Goal: Communication & Community: Share content

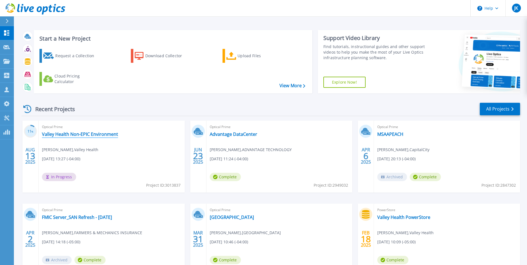
click at [73, 135] on link "Valley Health Non-EPIC Environment" at bounding box center [80, 134] width 76 height 6
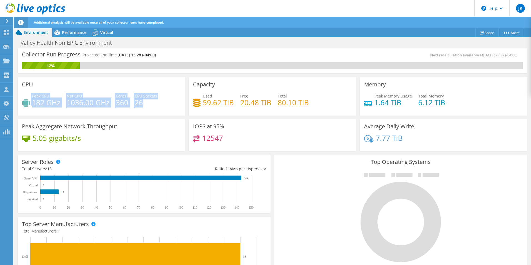
drag, startPoint x: 158, startPoint y: 102, endPoint x: 46, endPoint y: 88, distance: 113.1
click at [46, 88] on div "CPU Peak CPU 182 GHz Net CPU 1036.00 GHz Cores 360 CPU Sockets 26" at bounding box center [101, 96] width 167 height 38
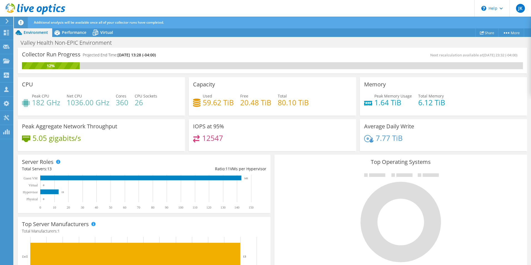
click at [149, 108] on div "Peak CPU 182 GHz Net CPU 1036.00 GHz Cores 360 CPU Sockets 26" at bounding box center [101, 102] width 159 height 18
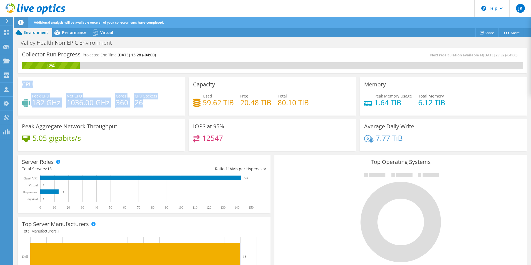
drag, startPoint x: 149, startPoint y: 104, endPoint x: 23, endPoint y: 85, distance: 127.6
click at [23, 85] on div "CPU Peak CPU 182 GHz Net CPU 1036.00 GHz Cores 360 CPU Sockets 26" at bounding box center [101, 96] width 167 height 38
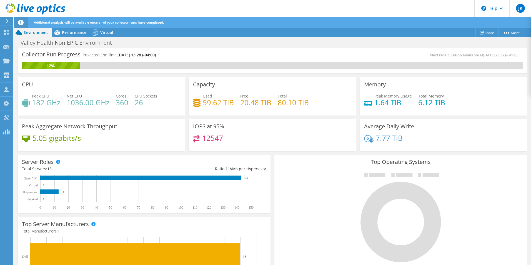
click at [153, 111] on div "Peak CPU 182 GHz Net CPU 1036.00 GHz Cores 360 CPU Sockets 26" at bounding box center [101, 102] width 159 height 18
click at [74, 31] on span "Performance" at bounding box center [74, 32] width 24 height 5
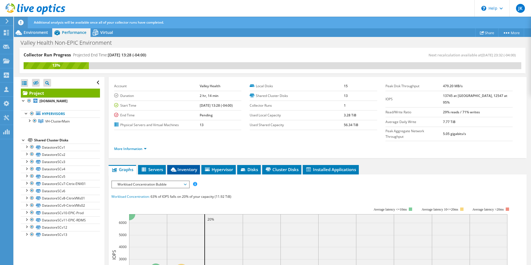
scroll to position [83, 0]
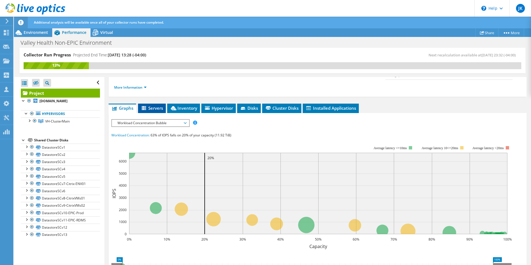
click at [155, 105] on span "Servers" at bounding box center [152, 108] width 22 height 6
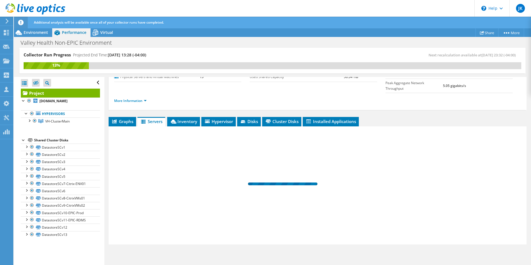
scroll to position [59, 0]
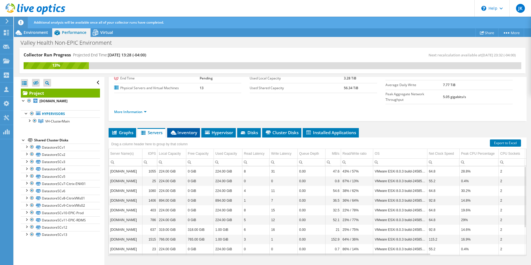
click at [188, 130] on span "Inventory" at bounding box center [183, 133] width 27 height 6
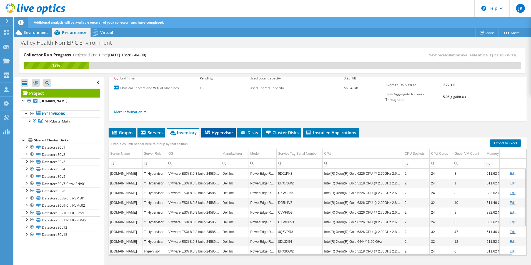
click at [222, 130] on span "Hypervisor" at bounding box center [218, 133] width 29 height 6
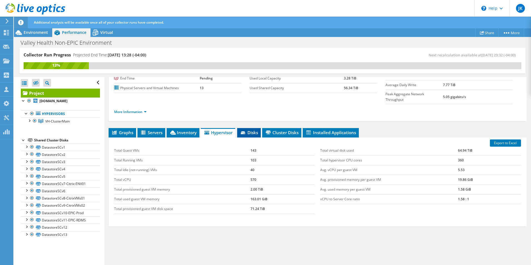
click at [249, 130] on span "Disks" at bounding box center [249, 133] width 18 height 6
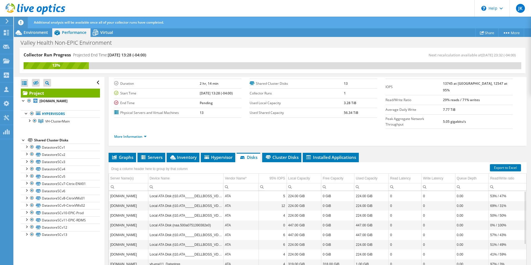
scroll to position [0, 0]
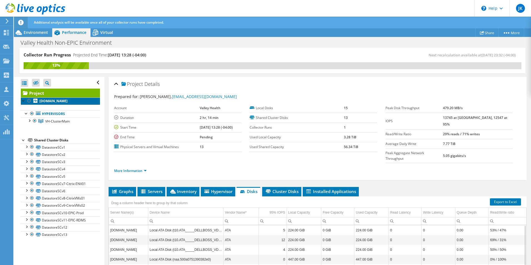
click at [51, 102] on b "[DOMAIN_NAME]" at bounding box center [53, 101] width 28 height 5
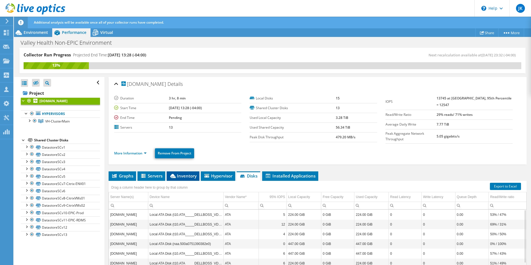
click at [185, 179] on li "Inventory" at bounding box center [183, 176] width 33 height 9
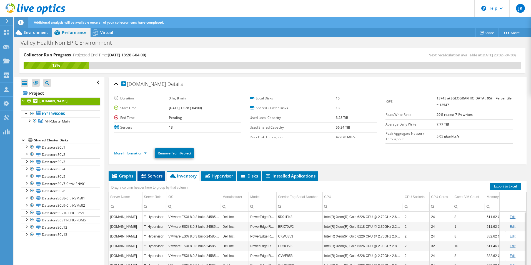
click at [151, 175] on span "Servers" at bounding box center [151, 176] width 22 height 6
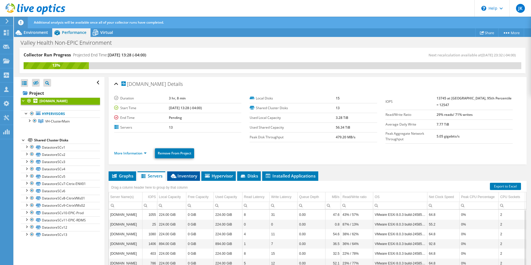
click at [179, 177] on li "Inventory" at bounding box center [183, 176] width 33 height 9
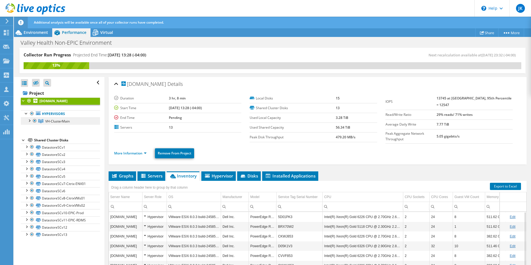
click at [66, 123] on span "VH-ClusterMain" at bounding box center [57, 121] width 24 height 5
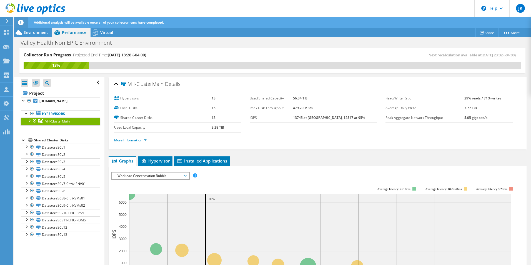
click at [30, 120] on div at bounding box center [29, 121] width 6 height 6
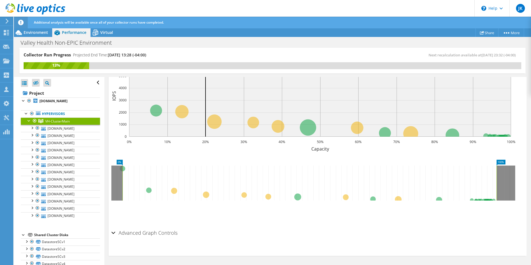
click at [115, 233] on div "Advanced Graph Controls" at bounding box center [317, 233] width 413 height 12
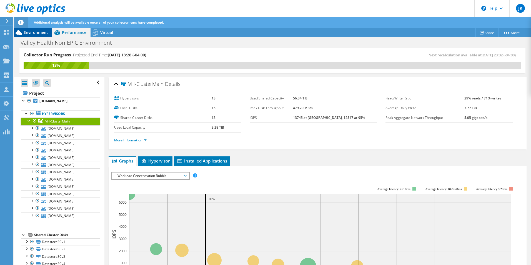
click at [34, 32] on span "Environment" at bounding box center [36, 32] width 24 height 5
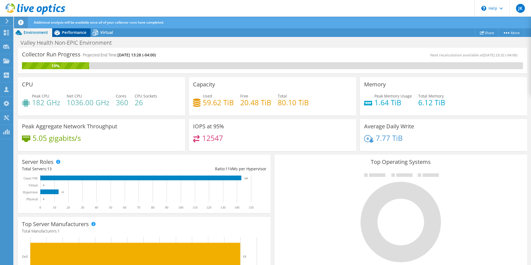
click at [70, 33] on span "Performance" at bounding box center [74, 32] width 24 height 5
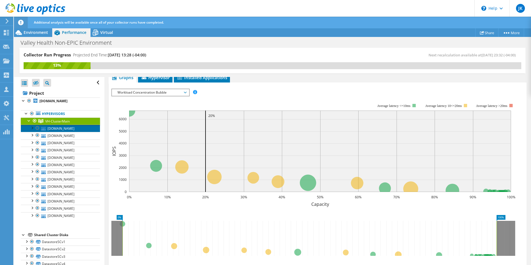
click at [62, 130] on link "[DOMAIN_NAME]" at bounding box center [60, 128] width 79 height 7
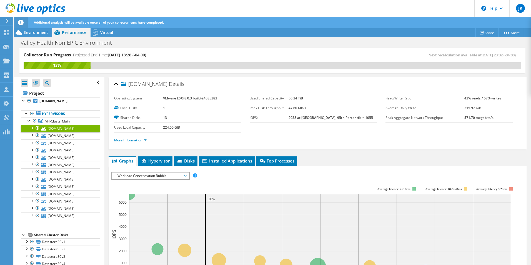
drag, startPoint x: 198, startPoint y: 129, endPoint x: 111, endPoint y: 83, distance: 98.4
click at [111, 83] on div "[DOMAIN_NAME] Details Operating System VMware ESXi 8.0.3 build-24585383 Local D…" at bounding box center [318, 113] width 418 height 73
click at [184, 128] on td "224.00 GiB" at bounding box center [202, 128] width 78 height 10
click at [35, 33] on span "Environment" at bounding box center [36, 32] width 24 height 5
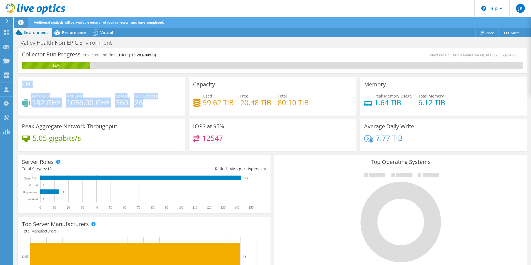
drag, startPoint x: 158, startPoint y: 105, endPoint x: 17, endPoint y: 85, distance: 141.8
click at [17, 85] on div "CPU Peak CPU 182 GHz Net CPU 1036.00 GHz Cores 360 CPU Sockets 26" at bounding box center [101, 95] width 171 height 40
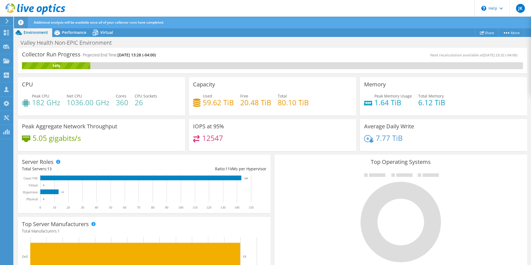
click at [157, 109] on div "Peak CPU 182 GHz Net CPU 1036.00 GHz Cores 360 CPU Sockets 26" at bounding box center [101, 102] width 159 height 18
drag, startPoint x: 163, startPoint y: 56, endPoint x: 25, endPoint y: 58, distance: 138.7
click at [25, 58] on div "Collector Run Progress Projected End Time: [DATE] 13:28 (-04:00)" at bounding box center [147, 57] width 251 height 10
click at [111, 50] on div "Collector Run Progress Projected End Time: [DATE] 13:28 (-04:00) Next recalcula…" at bounding box center [273, 61] width 510 height 26
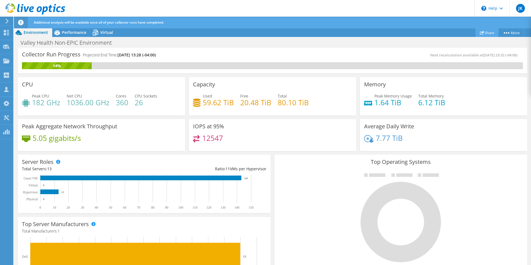
click at [486, 34] on link "Share" at bounding box center [487, 32] width 23 height 9
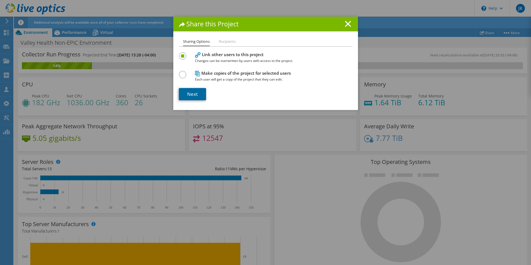
click at [195, 95] on link "Next" at bounding box center [192, 94] width 27 height 12
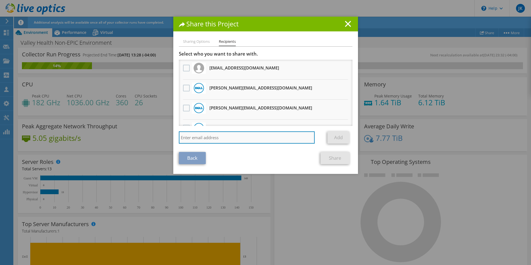
click at [218, 137] on input "search" at bounding box center [247, 137] width 136 height 12
click at [199, 137] on input "search" at bounding box center [247, 137] width 136 height 12
paste input "[EMAIL_ADDRESS][DOMAIN_NAME]"
click at [229, 139] on input "[EMAIL_ADDRESS][DOMAIN_NAME]," at bounding box center [247, 137] width 136 height 12
paste input "[PERSON_NAME][EMAIL_ADDRESS][PERSON_NAME][DOMAIN_NAME]"
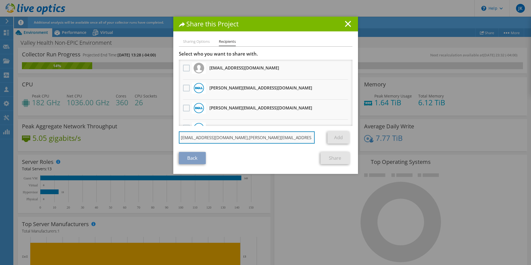
click at [279, 138] on input "[EMAIL_ADDRESS][DOMAIN_NAME],[PERSON_NAME][EMAIL_ADDRESS][PERSON_NAME][DOMAIN_N…" at bounding box center [247, 137] width 136 height 12
paste input "[PERSON_NAME][EMAIL_ADDRESS][PERSON_NAME][DOMAIN_NAME]"
drag, startPoint x: 305, startPoint y: 138, endPoint x: 317, endPoint y: 138, distance: 11.4
click at [317, 138] on div "[EMAIL_ADDRESS][DOMAIN_NAME],[PERSON_NAME][EMAIL_ADDRESS][PERSON_NAME][DOMAIN_N…" at bounding box center [251, 137] width 145 height 12
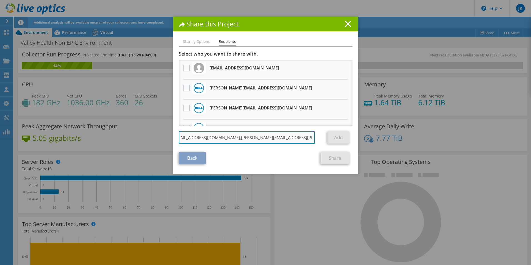
click at [310, 138] on input "[EMAIL_ADDRESS][DOMAIN_NAME],[PERSON_NAME][EMAIL_ADDRESS][PERSON_NAME][DOMAIN_N…" at bounding box center [247, 137] width 136 height 12
paste input "[EMAIL_ADDRESS][DOMAIN_NAME]"
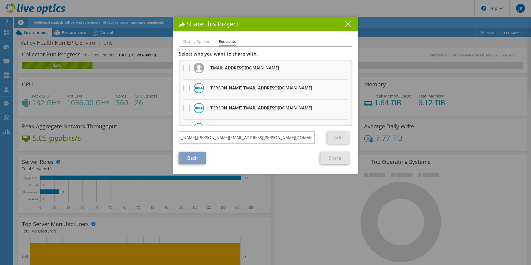
click at [337, 137] on link "Add" at bounding box center [339, 137] width 22 height 12
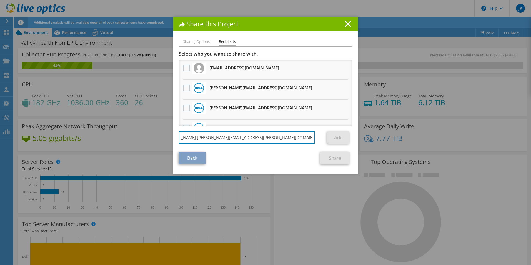
drag, startPoint x: 222, startPoint y: 137, endPoint x: 354, endPoint y: 140, distance: 131.8
click at [354, 140] on div "Sharing Options Recipients Link other users to this project Changes can be over…" at bounding box center [265, 106] width 185 height 136
type input "[EMAIL_ADDRESS][DOMAIN_NAME]"
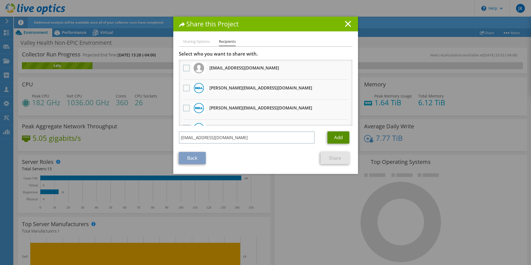
click at [339, 139] on link "Add" at bounding box center [339, 137] width 22 height 12
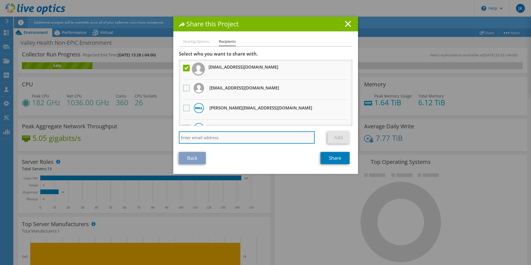
click at [199, 138] on input "search" at bounding box center [247, 137] width 136 height 12
paste input "[EMAIL_ADDRESS][DOMAIN_NAME]"
type input "[EMAIL_ADDRESS][DOMAIN_NAME]"
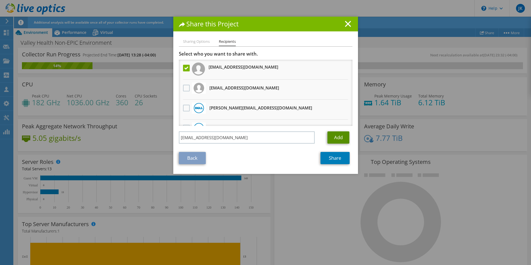
click at [332, 139] on link "Add" at bounding box center [339, 137] width 22 height 12
click at [185, 69] on label at bounding box center [187, 68] width 8 height 7
click at [0, 0] on "] "checkbox" at bounding box center [0, 0] width 0 height 0
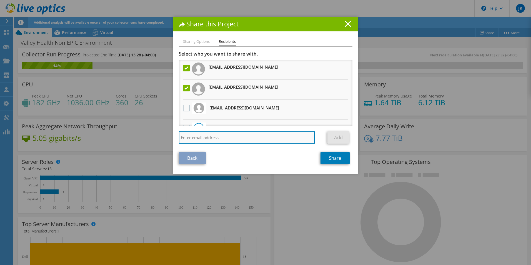
click at [203, 138] on input "search" at bounding box center [247, 137] width 136 height 12
click at [195, 138] on input "search" at bounding box center [247, 137] width 136 height 12
paste input "[PERSON_NAME][EMAIL_ADDRESS][PERSON_NAME][DOMAIN_NAME]"
type input "[PERSON_NAME][EMAIL_ADDRESS][PERSON_NAME][DOMAIN_NAME]"
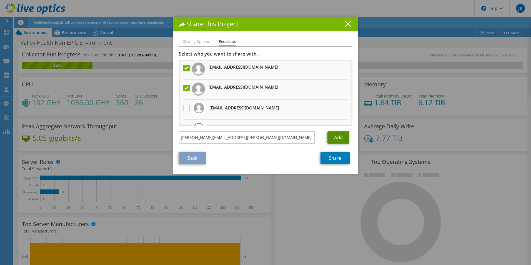
click at [330, 138] on link "Add" at bounding box center [339, 137] width 22 height 12
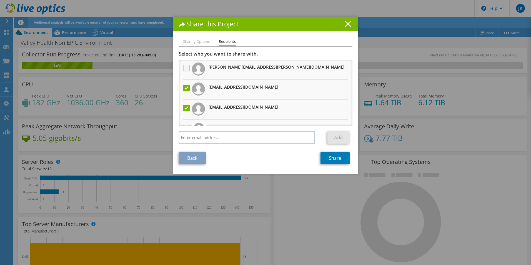
click at [183, 69] on label at bounding box center [187, 68] width 8 height 7
click at [0, 0] on "] "checkbox" at bounding box center [0, 0] width 0 height 0
click at [336, 159] on link "Share" at bounding box center [335, 158] width 29 height 12
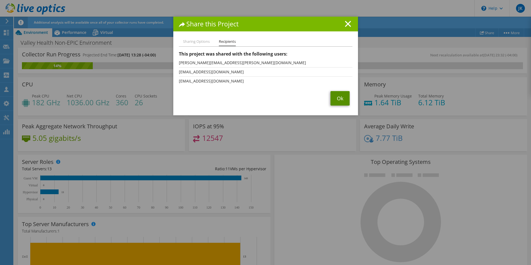
click at [336, 98] on link "Ok" at bounding box center [340, 98] width 19 height 14
